Goal: Task Accomplishment & Management: Manage account settings

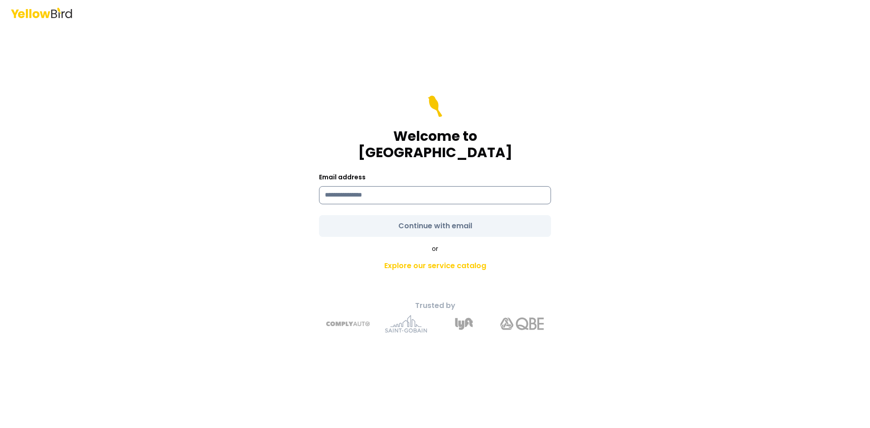
click at [336, 186] on input at bounding box center [435, 195] width 232 height 18
type input "**********"
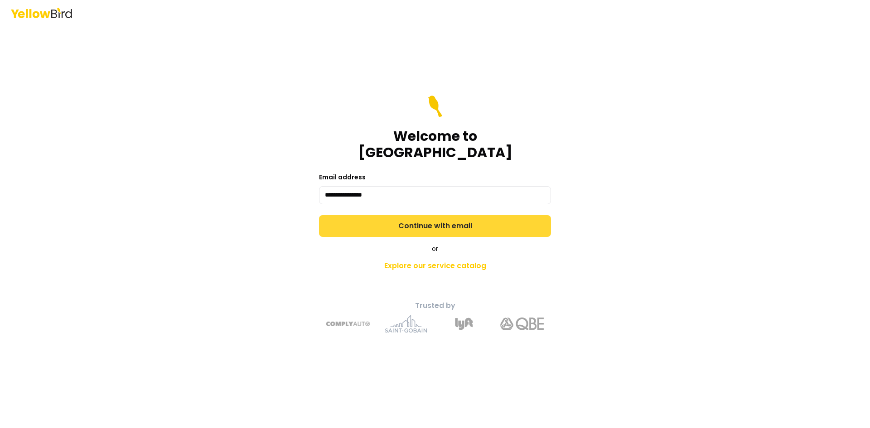
click at [433, 217] on form "**********" at bounding box center [435, 166] width 232 height 141
click at [433, 217] on button "Continue with email" at bounding box center [435, 226] width 232 height 22
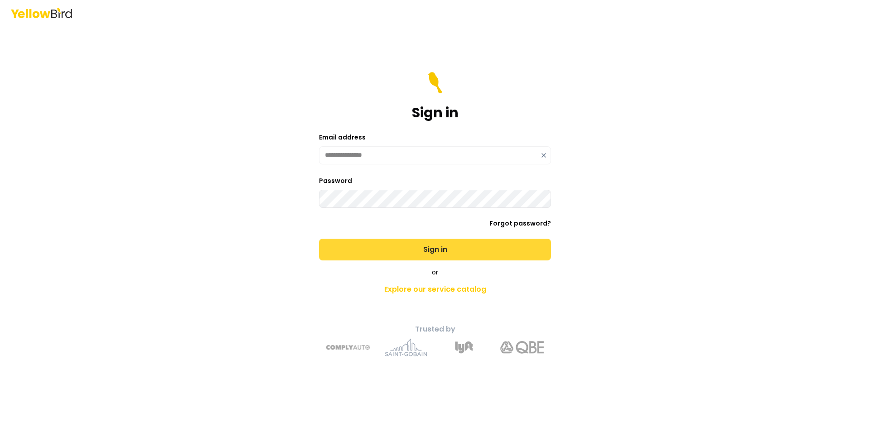
click at [440, 247] on button "Sign in" at bounding box center [435, 250] width 232 height 22
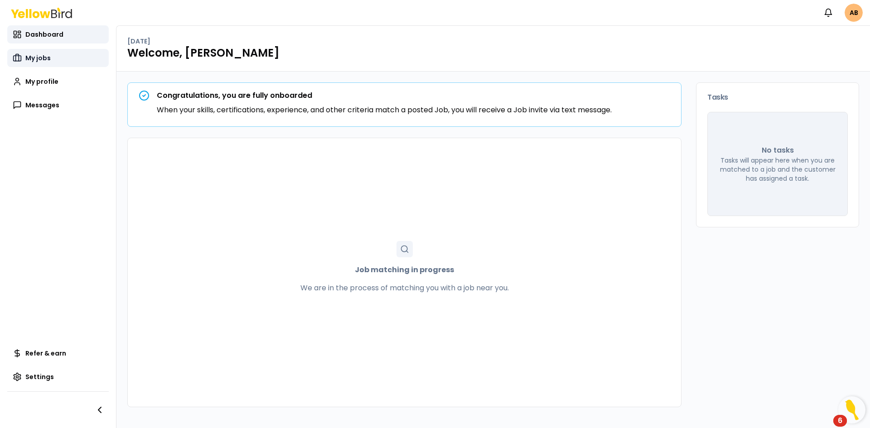
click at [36, 57] on span "My jobs" at bounding box center [37, 57] width 25 height 9
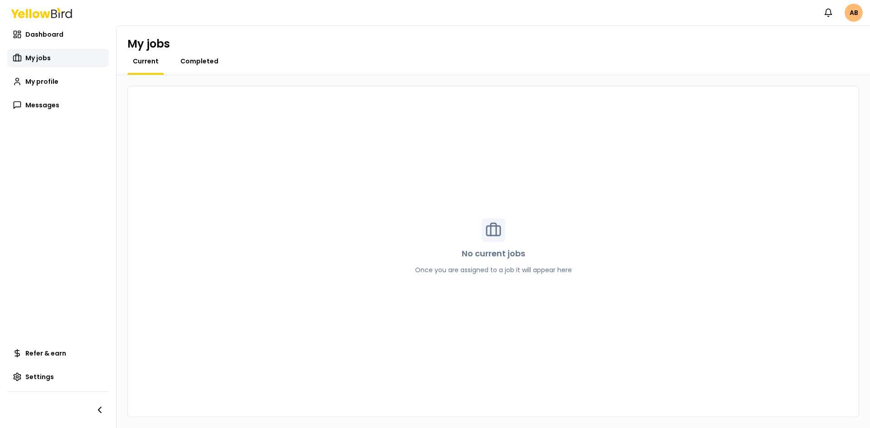
click at [197, 59] on span "Completed" at bounding box center [199, 61] width 38 height 9
click at [48, 78] on span "My profile" at bounding box center [41, 81] width 33 height 9
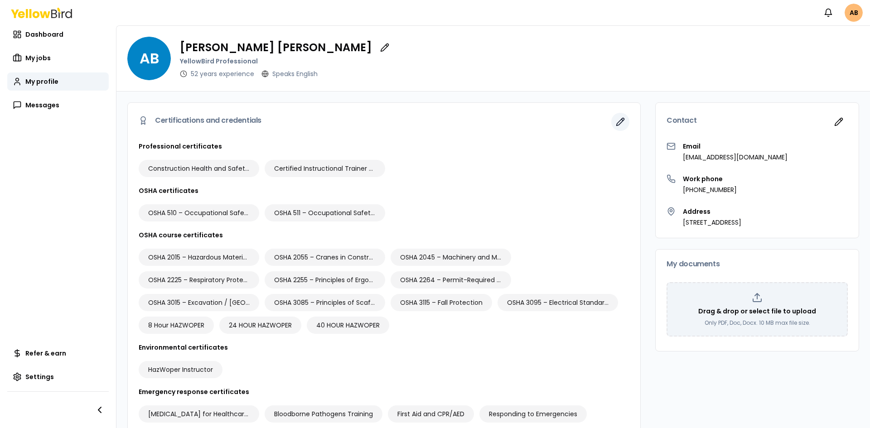
click at [616, 121] on icon "button" at bounding box center [620, 121] width 9 height 9
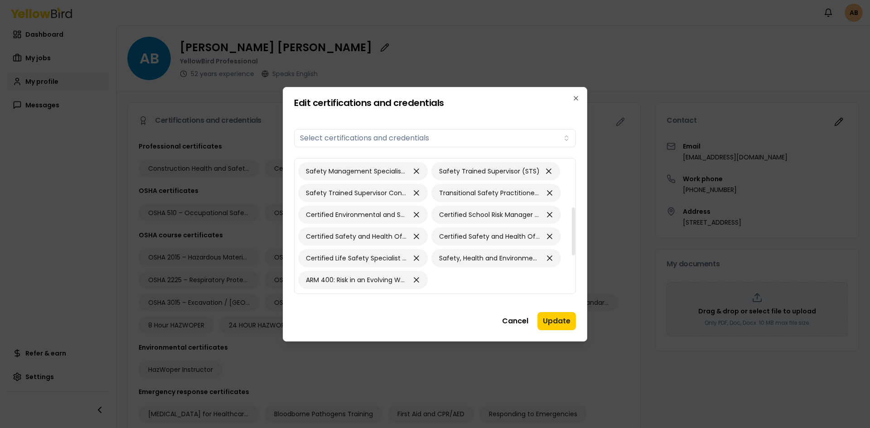
drag, startPoint x: 573, startPoint y: 175, endPoint x: 569, endPoint y: 224, distance: 49.6
click at [572, 224] on div at bounding box center [573, 231] width 3 height 48
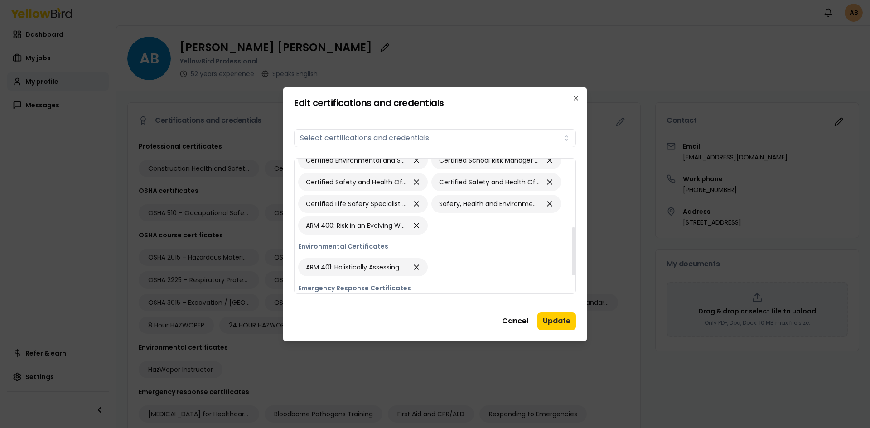
drag, startPoint x: 573, startPoint y: 225, endPoint x: 570, endPoint y: 258, distance: 33.2
click at [572, 252] on div at bounding box center [573, 251] width 3 height 48
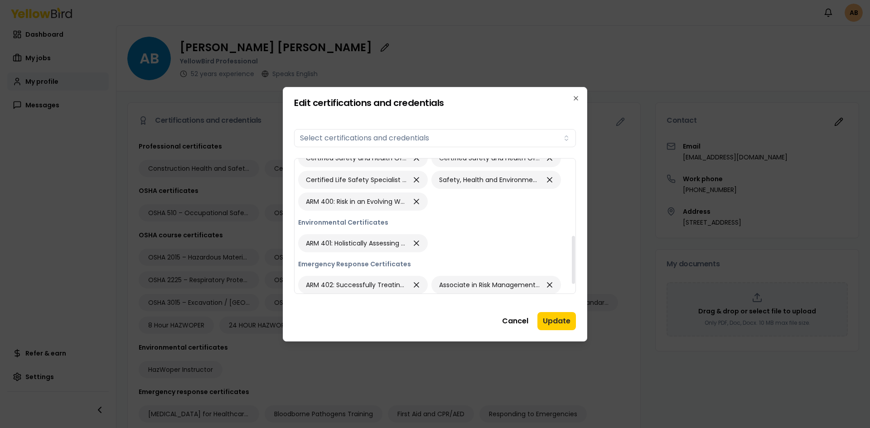
scroll to position [242, 0]
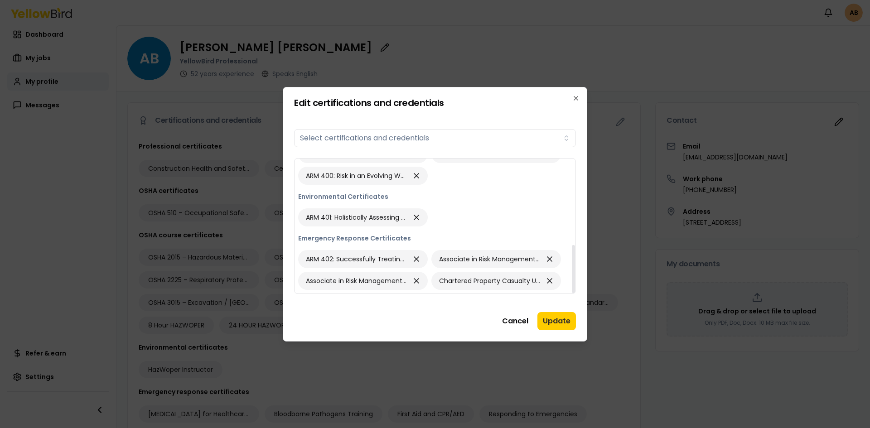
drag, startPoint x: 574, startPoint y: 246, endPoint x: 575, endPoint y: 264, distance: 17.2
click at [575, 264] on div at bounding box center [573, 269] width 3 height 48
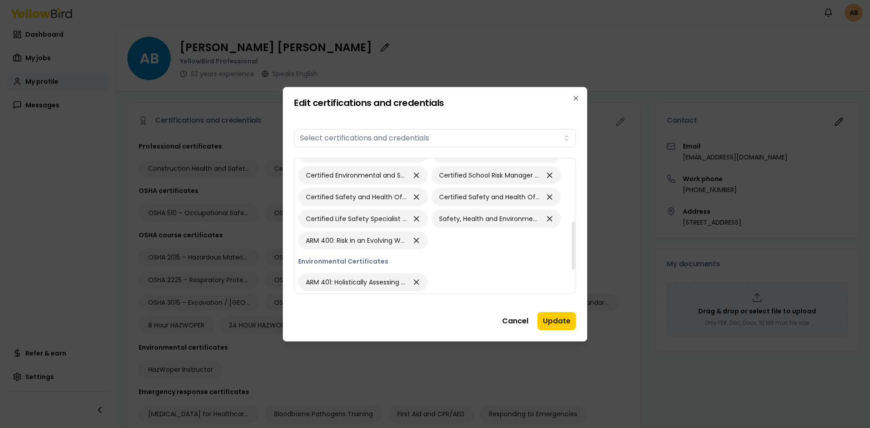
scroll to position [176, 0]
drag, startPoint x: 573, startPoint y: 275, endPoint x: 577, endPoint y: 251, distance: 23.9
click at [575, 251] on div at bounding box center [573, 246] width 3 height 48
click at [574, 242] on div at bounding box center [573, 246] width 3 height 48
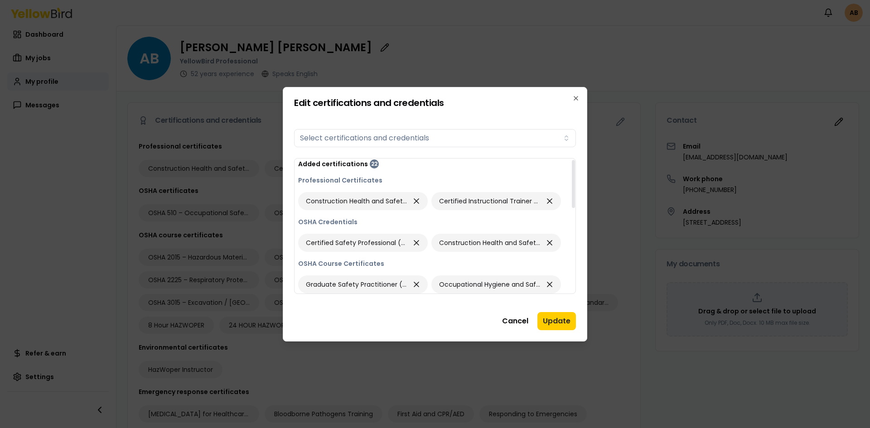
scroll to position [0, 0]
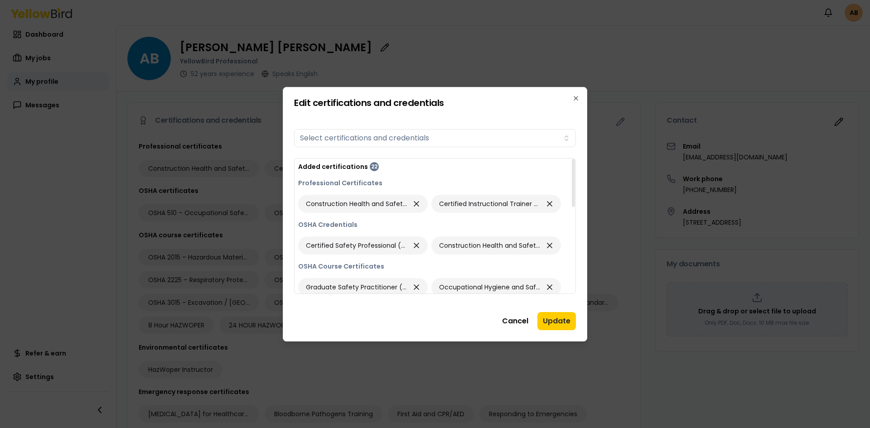
drag, startPoint x: 573, startPoint y: 256, endPoint x: 581, endPoint y: 193, distance: 63.9
click at [575, 193] on div at bounding box center [573, 183] width 3 height 48
click at [550, 243] on icon "button" at bounding box center [549, 245] width 9 height 13
click at [518, 318] on button "Cancel" at bounding box center [514, 321] width 37 height 18
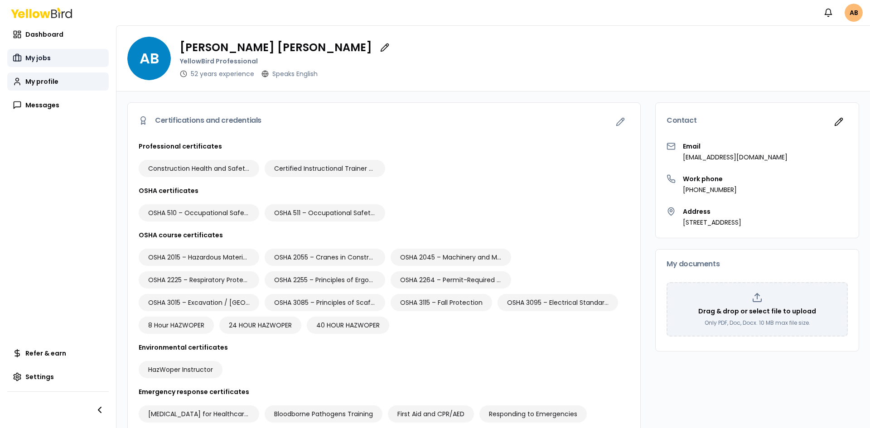
click at [39, 56] on span "My jobs" at bounding box center [37, 57] width 25 height 9
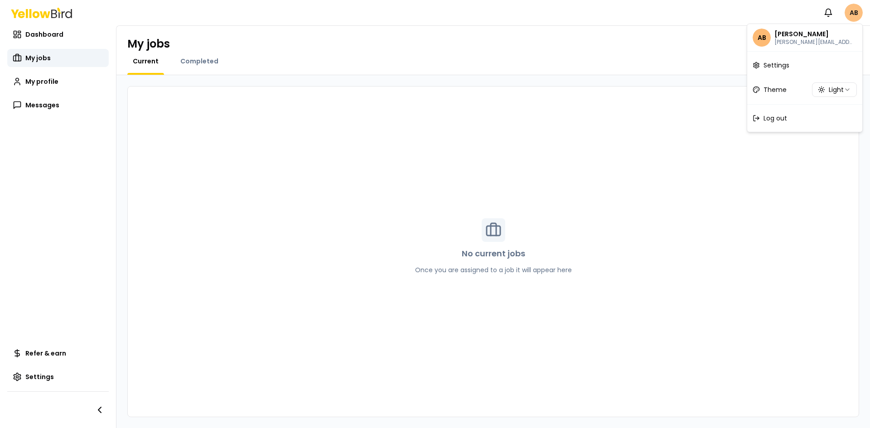
click at [856, 11] on html "Notifications AB Dashboard My jobs My profile Messages Refer & earn Settings My…" at bounding box center [435, 214] width 870 height 428
click at [779, 116] on span "Log out" at bounding box center [775, 118] width 24 height 9
